Goal: Transaction & Acquisition: Book appointment/travel/reservation

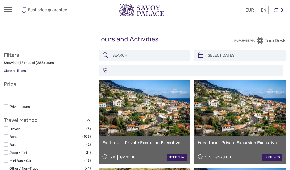
select select
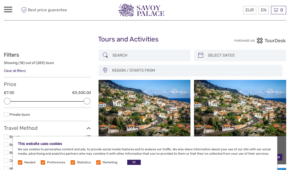
click at [137, 158] on div "This website uses cookies We use cookies to personalise content and ads, to pro…" at bounding box center [145, 154] width 265 height 34
click at [135, 165] on button "OK" at bounding box center [134, 162] width 14 height 5
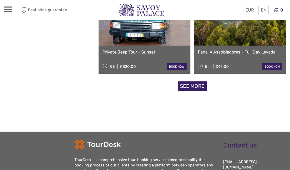
scroll to position [818, 0]
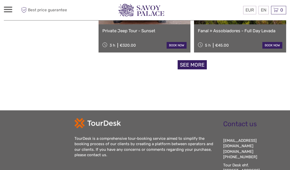
click at [189, 69] on link "See more" at bounding box center [192, 64] width 29 height 9
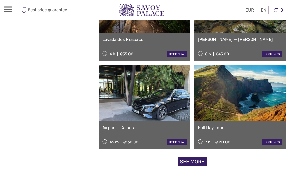
scroll to position [1515, 0]
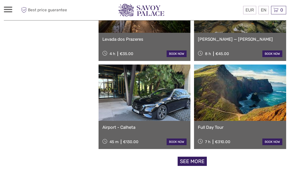
click at [197, 158] on link "See more" at bounding box center [192, 161] width 29 height 9
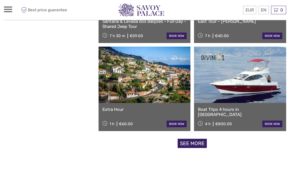
scroll to position [2326, 0]
click at [195, 143] on link "See more" at bounding box center [192, 143] width 29 height 9
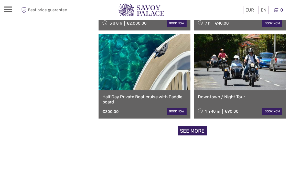
scroll to position [3133, 0]
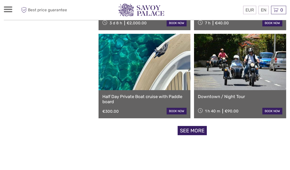
click at [195, 131] on link "See more" at bounding box center [192, 130] width 29 height 9
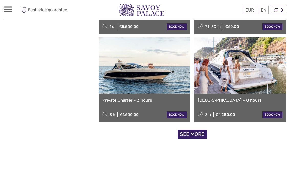
scroll to position [3923, 0]
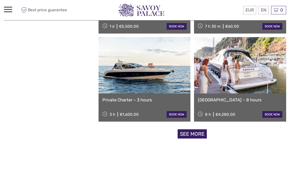
click at [198, 133] on link "See more" at bounding box center [192, 133] width 29 height 9
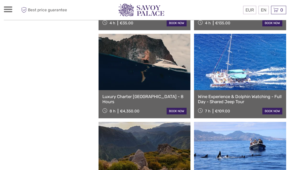
scroll to position [4191, 0]
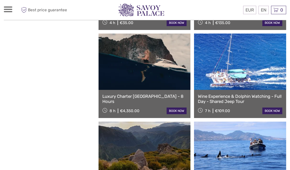
click at [286, 142] on link at bounding box center [240, 150] width 92 height 56
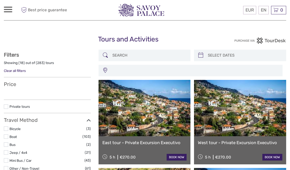
select select
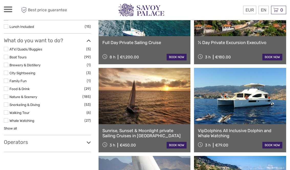
scroll to position [188, 0]
click at [10, 71] on link "City Sightseeing" at bounding box center [22, 73] width 26 height 4
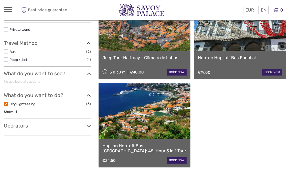
scroll to position [85, 0]
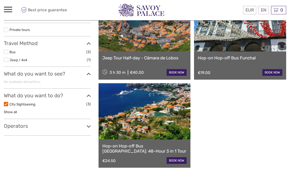
click at [152, 133] on link at bounding box center [145, 111] width 92 height 56
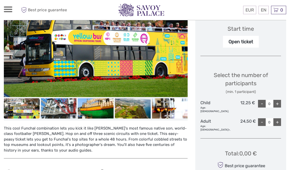
scroll to position [172, 0]
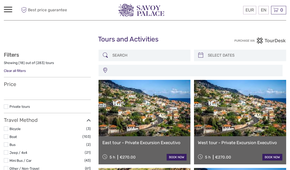
select select
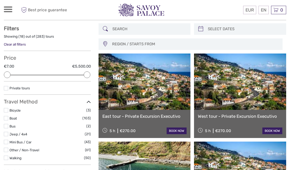
scroll to position [32, 0]
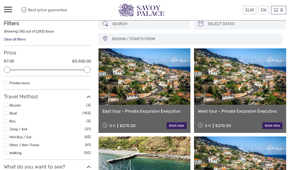
click at [5, 122] on label at bounding box center [6, 121] width 4 height 4
click at [0, 0] on input "checkbox" at bounding box center [0, 0] width 0 height 0
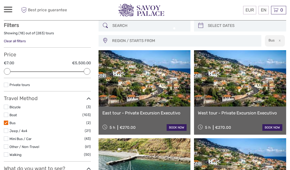
scroll to position [29, 0]
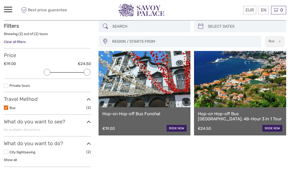
click at [173, 84] on link at bounding box center [145, 79] width 92 height 56
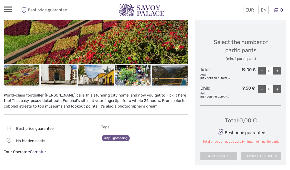
scroll to position [201, 0]
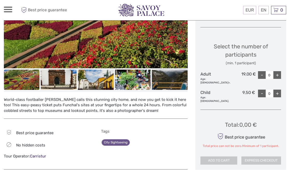
click at [123, 142] on link "City Sightseeing" at bounding box center [116, 142] width 28 height 6
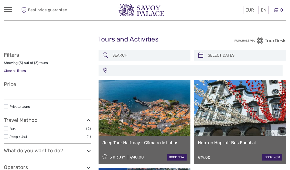
select select
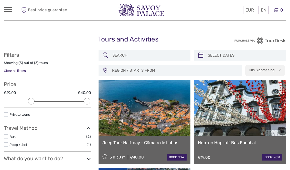
click at [258, 123] on link at bounding box center [240, 108] width 92 height 56
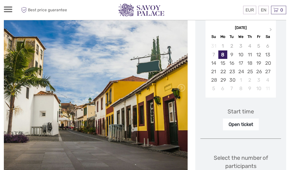
scroll to position [90, 0]
